Goal: Task Accomplishment & Management: Complete application form

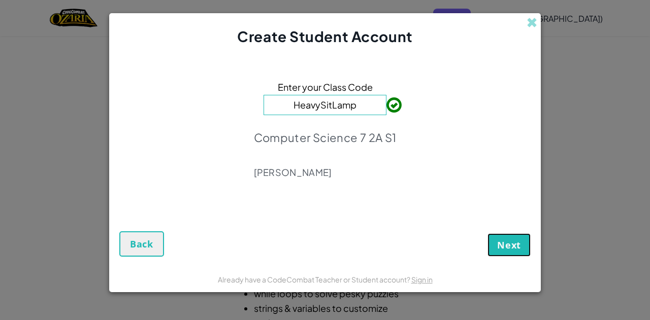
click at [514, 247] on span "Next" at bounding box center [509, 245] width 24 height 12
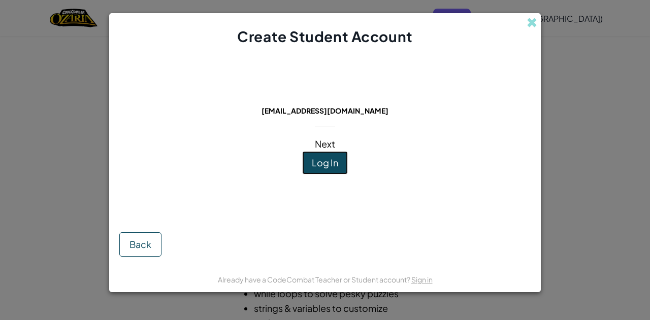
click at [329, 158] on span "Log In" at bounding box center [325, 163] width 26 height 12
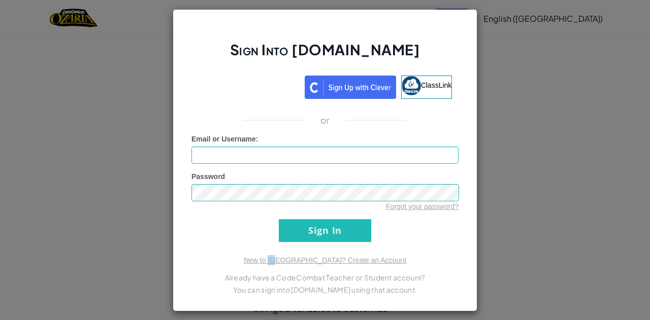
drag, startPoint x: 298, startPoint y: 248, endPoint x: 288, endPoint y: 241, distance: 12.1
click at [288, 241] on div "Sign Into Ozaria.com ClassLink or Unknown Error Email or Username : Password Fo…" at bounding box center [325, 160] width 305 height 303
click at [288, 241] on input "Sign In" at bounding box center [325, 230] width 92 height 23
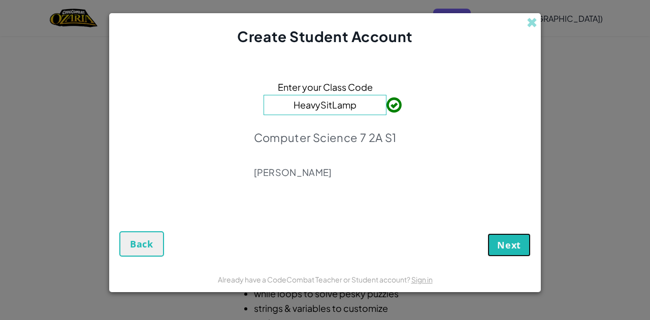
click at [496, 250] on button "Next" at bounding box center [508, 245] width 43 height 23
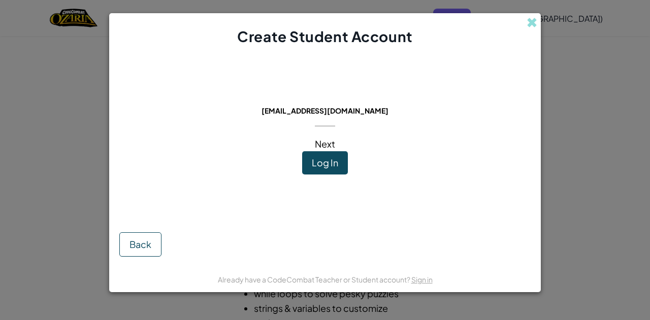
click at [320, 184] on div "This email is already in use: 797236@aacps.org Next Log In" at bounding box center [325, 133] width 144 height 152
click at [314, 169] on button "Log In" at bounding box center [325, 162] width 46 height 23
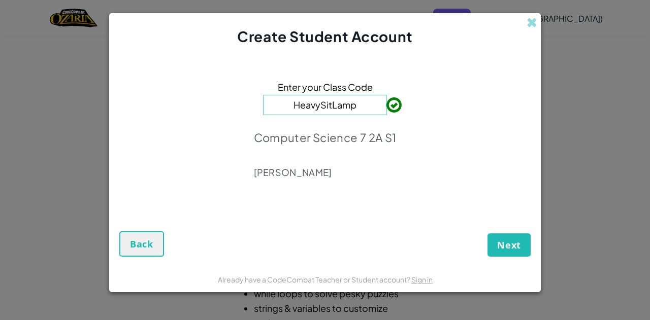
click at [495, 232] on div "Next Back" at bounding box center [324, 233] width 411 height 48
click at [498, 242] on span "Next" at bounding box center [509, 245] width 24 height 12
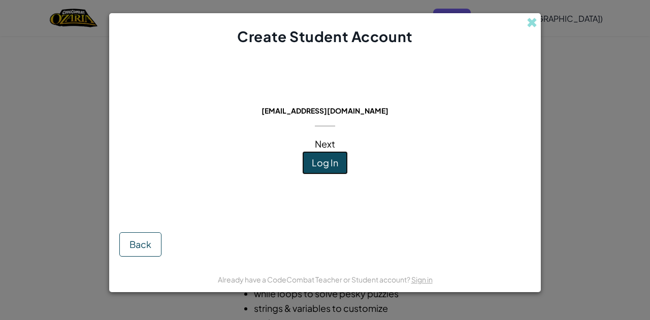
click at [327, 160] on span "Log In" at bounding box center [325, 163] width 26 height 12
